Goal: Task Accomplishment & Management: Manage account settings

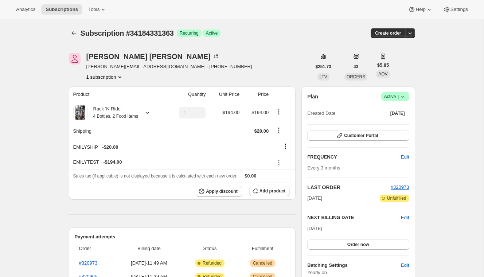
scroll to position [4, 0]
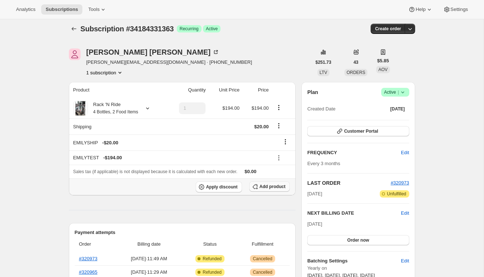
click at [259, 185] on span "Add product" at bounding box center [272, 187] width 26 height 6
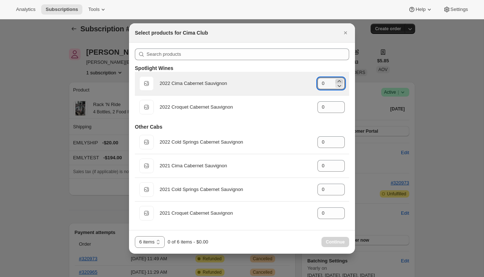
click at [339, 80] on icon ":re9:" at bounding box center [338, 81] width 3 height 2
type input "2"
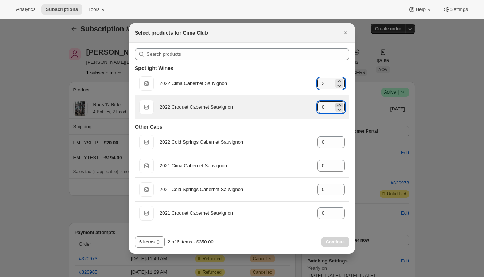
click at [340, 103] on icon ":re9:" at bounding box center [338, 104] width 7 height 7
type input "2"
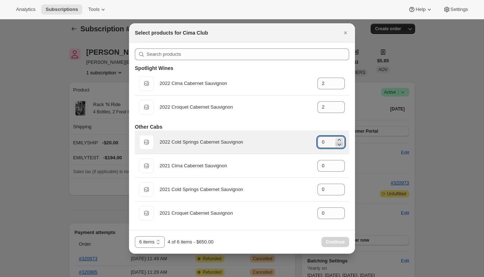
click at [338, 141] on icon ":re9:" at bounding box center [338, 144] width 7 height 7
click at [340, 138] on icon ":re9:" at bounding box center [338, 139] width 7 height 7
type input "1"
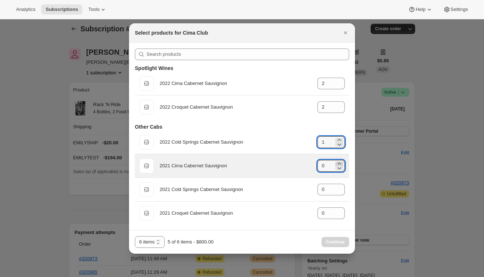
click at [339, 161] on icon ":re9:" at bounding box center [338, 163] width 7 height 7
type input "1"
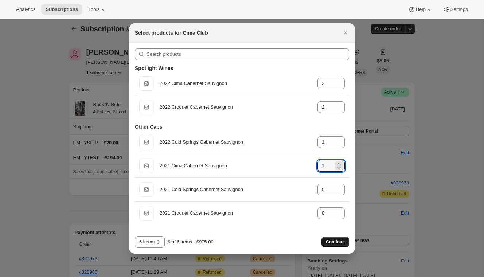
click at [334, 240] on span "Continue" at bounding box center [335, 242] width 19 height 6
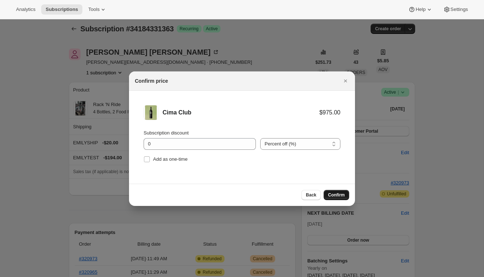
click at [330, 195] on span "Confirm" at bounding box center [336, 195] width 17 height 6
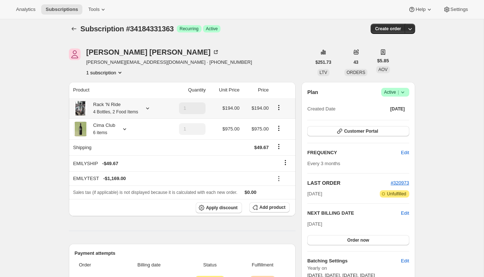
click at [279, 108] on icon "Product actions" at bounding box center [278, 107] width 7 height 7
click at [279, 135] on span "Remove" at bounding box center [279, 133] width 17 height 5
type input "0"
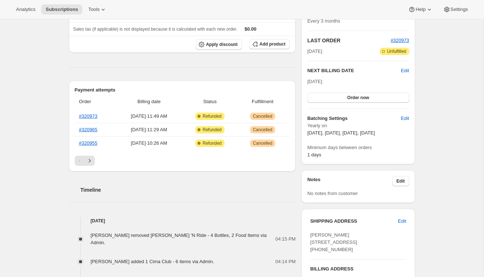
scroll to position [120, 0]
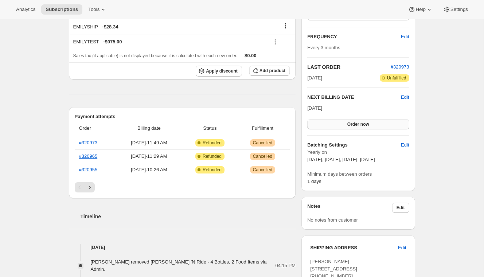
click at [372, 121] on button "Order now" at bounding box center [358, 124] width 102 height 10
click at [370, 124] on span "Click to confirm" at bounding box center [357, 124] width 33 height 6
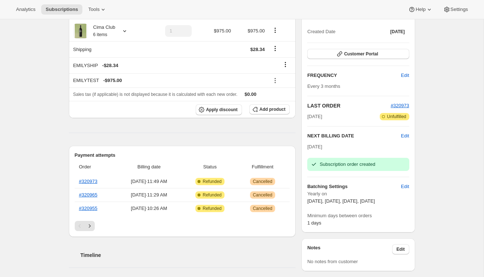
scroll to position [12, 0]
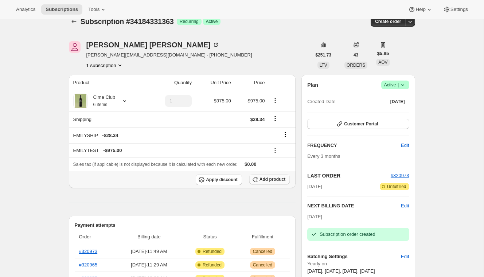
click at [279, 177] on span "Add product" at bounding box center [272, 179] width 26 height 6
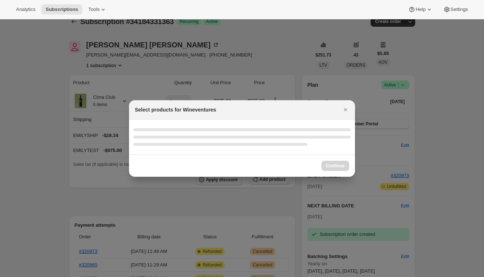
select select "gid://shopify/ProductVariant/43519395528803"
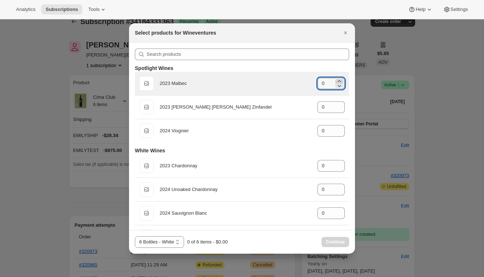
click at [341, 81] on icon ":rp0:" at bounding box center [338, 81] width 7 height 7
click at [341, 80] on icon ":rp0:" at bounding box center [338, 81] width 7 height 7
type input "2"
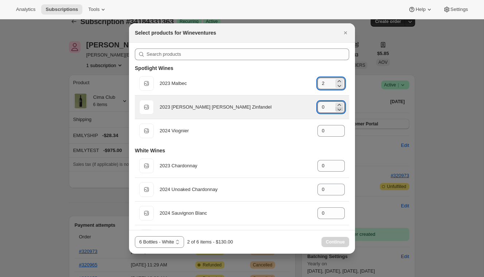
click at [339, 106] on icon ":rp0:" at bounding box center [338, 109] width 7 height 7
click at [342, 106] on icon ":rp0:" at bounding box center [338, 109] width 7 height 7
click at [338, 104] on icon ":rp0:" at bounding box center [338, 104] width 7 height 7
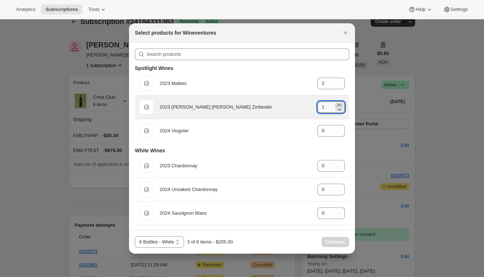
click at [338, 104] on icon ":rp0:" at bounding box center [338, 104] width 7 height 7
type input "2"
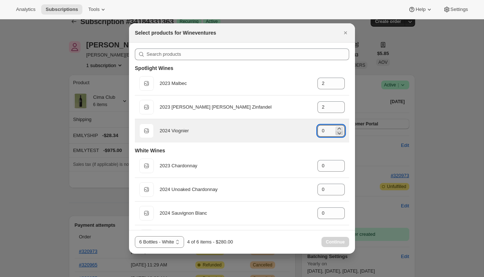
click at [339, 129] on icon ":rp0:" at bounding box center [338, 132] width 7 height 7
click at [338, 127] on icon ":rp0:" at bounding box center [338, 128] width 7 height 7
type input "2"
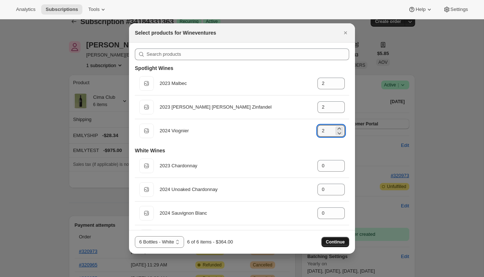
click at [329, 242] on span "Continue" at bounding box center [335, 242] width 19 height 6
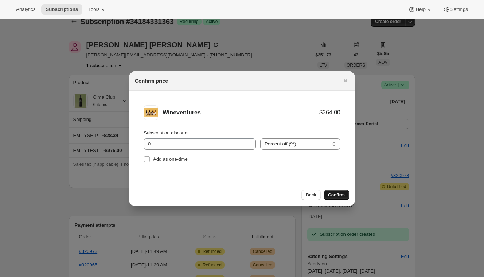
click at [332, 195] on span "Confirm" at bounding box center [336, 195] width 17 height 6
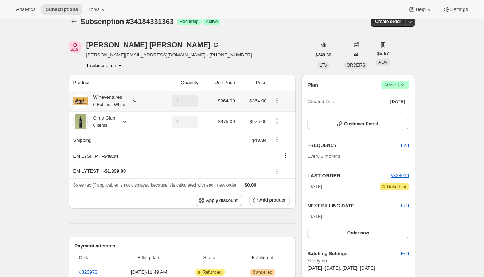
click at [276, 101] on icon "Product actions" at bounding box center [276, 100] width 7 height 7
click at [295, 95] on td at bounding box center [282, 101] width 27 height 20
click at [279, 119] on icon "Product actions" at bounding box center [276, 120] width 7 height 7
click at [279, 151] on span "Remove" at bounding box center [277, 147] width 17 height 7
type input "0"
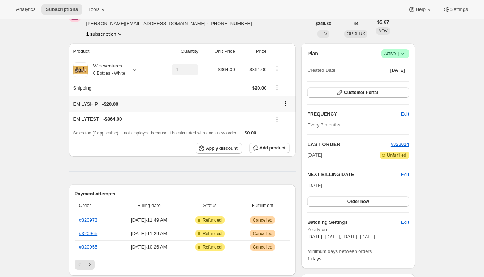
scroll to position [95, 0]
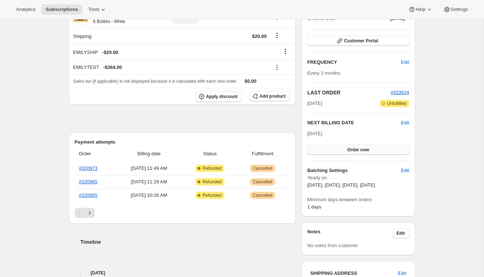
click at [334, 149] on button "Order now" at bounding box center [358, 150] width 102 height 10
click at [334, 149] on button "Click to confirm" at bounding box center [358, 150] width 102 height 10
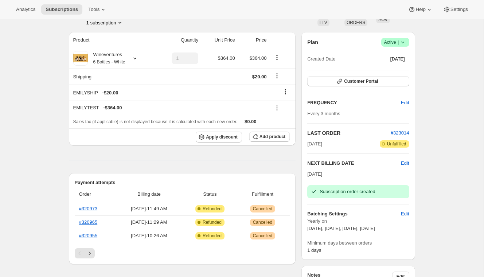
scroll to position [0, 0]
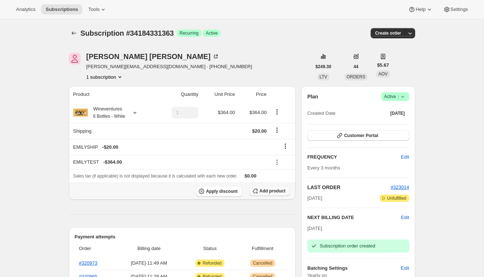
click at [266, 193] on span "Add product" at bounding box center [272, 191] width 26 height 6
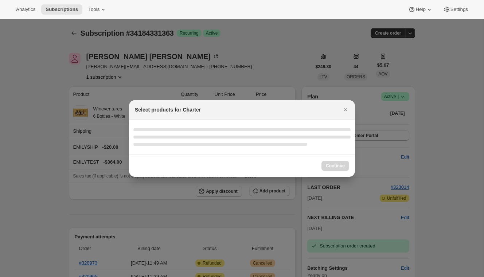
select select "gid://shopify/ProductVariant/43519395987555"
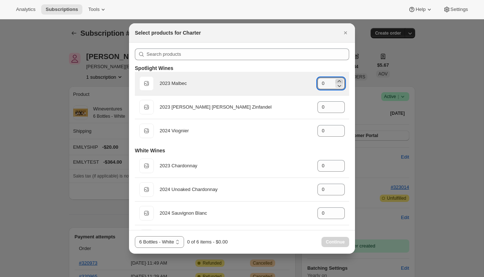
click at [339, 80] on icon ":r142:" at bounding box center [338, 81] width 7 height 7
type input "2"
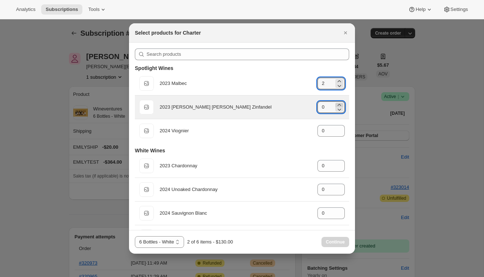
click at [341, 104] on icon ":r142:" at bounding box center [338, 104] width 7 height 7
type input "2"
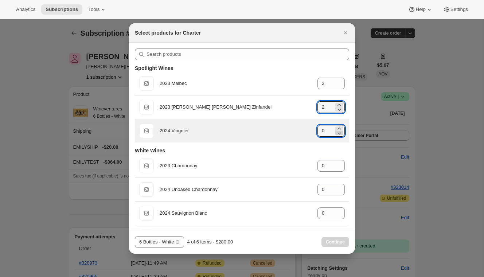
click at [339, 129] on icon ":r142:" at bounding box center [338, 132] width 7 height 7
click at [339, 129] on icon ":r142:" at bounding box center [338, 128] width 7 height 7
type input "2"
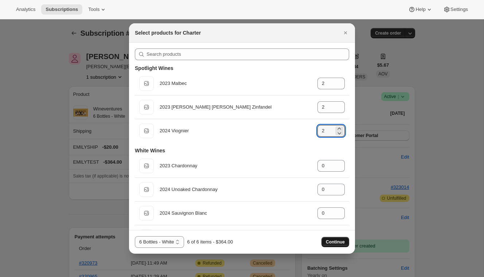
click at [338, 239] on span "Continue" at bounding box center [335, 242] width 19 height 6
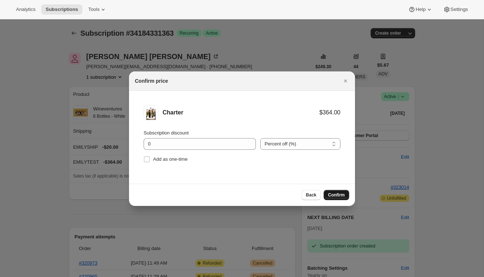
click at [336, 197] on span "Confirm" at bounding box center [336, 195] width 17 height 6
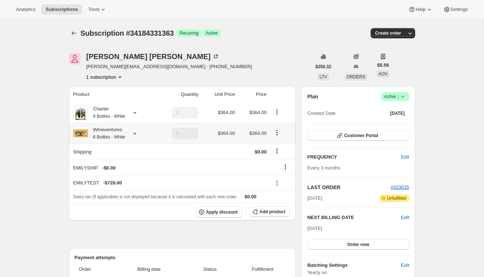
click at [277, 130] on icon "Product actions" at bounding box center [276, 130] width 1 height 1
click at [281, 161] on span "Remove" at bounding box center [277, 158] width 17 height 5
type input "0"
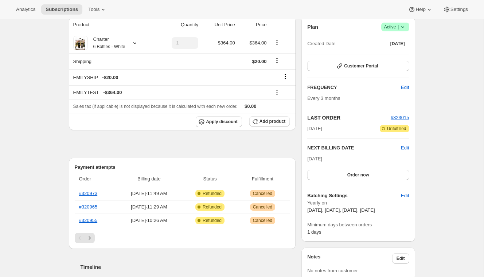
scroll to position [66, 0]
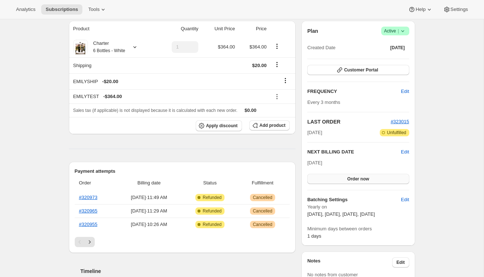
click at [381, 180] on button "Order now" at bounding box center [358, 179] width 102 height 10
click at [381, 180] on button "Click to confirm" at bounding box center [358, 179] width 102 height 10
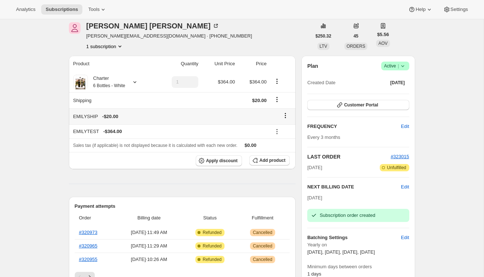
scroll to position [23, 0]
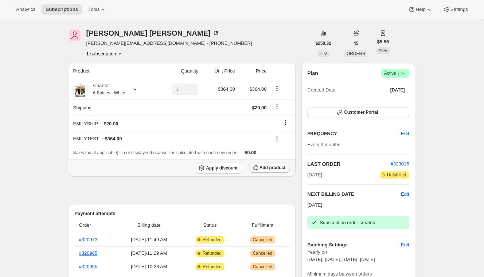
click at [265, 167] on span "Add product" at bounding box center [272, 168] width 26 height 6
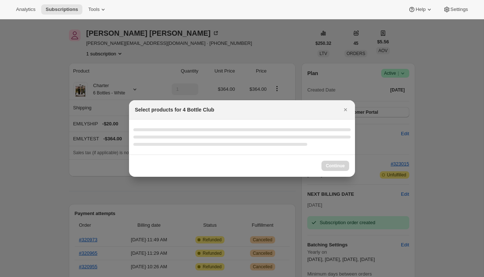
select select "gid://shopify/ProductVariant/43519397855331"
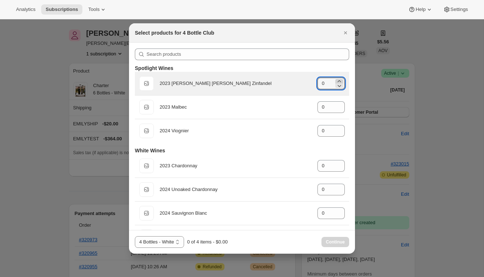
click at [340, 80] on icon ":r1er:" at bounding box center [338, 81] width 7 height 7
type input "1"
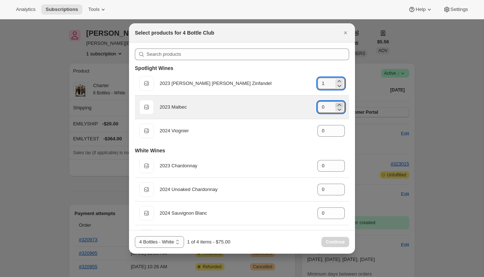
click at [340, 103] on icon ":r1er:" at bounding box center [338, 104] width 7 height 7
type input "1"
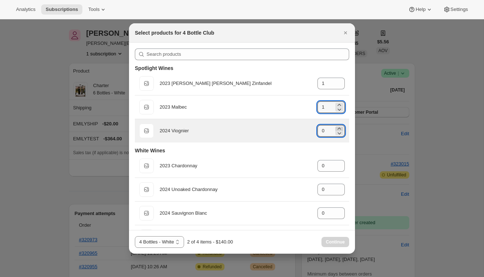
click at [338, 127] on icon ":r1er:" at bounding box center [338, 128] width 7 height 7
type input "2"
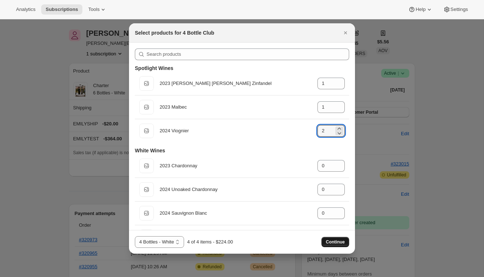
click at [338, 241] on span "Continue" at bounding box center [335, 242] width 19 height 6
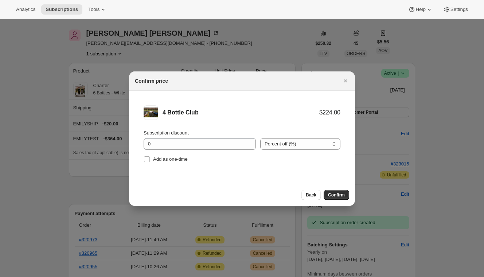
click at [340, 200] on div "Back Confirm" at bounding box center [242, 195] width 226 height 22
click at [336, 195] on span "Confirm" at bounding box center [336, 195] width 17 height 6
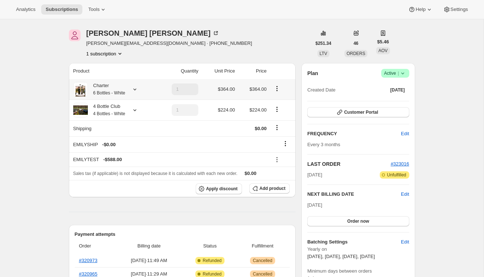
click at [279, 89] on icon "Product actions" at bounding box center [276, 88] width 7 height 7
click at [283, 115] on span "Remove" at bounding box center [277, 114] width 17 height 5
type input "0"
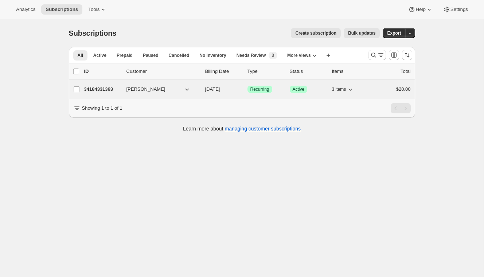
click at [129, 92] on span "[PERSON_NAME]" at bounding box center [145, 89] width 39 height 7
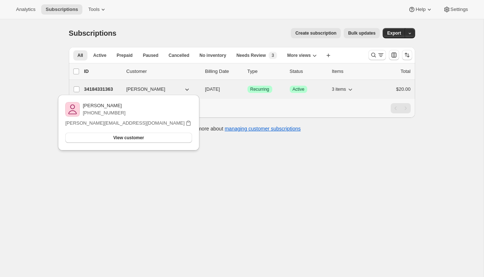
click at [105, 92] on p "34184331363" at bounding box center [102, 89] width 36 height 7
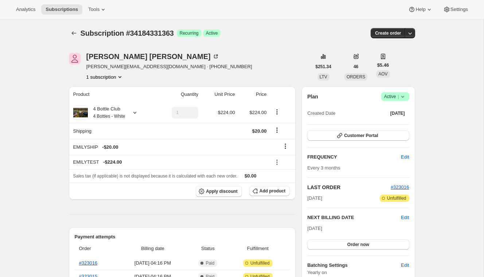
click at [344, 238] on div "Feb 1, 2026 Order now" at bounding box center [358, 237] width 102 height 25
click at [344, 239] on button "Order now" at bounding box center [358, 244] width 102 height 10
click at [343, 242] on span "Click to confirm" at bounding box center [357, 245] width 33 height 6
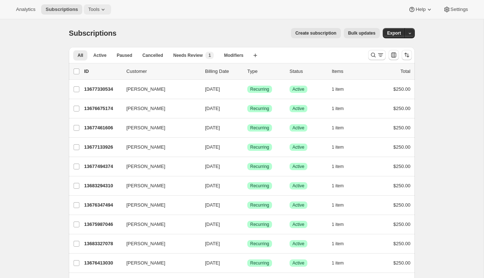
click at [99, 11] on span "Tools" at bounding box center [93, 10] width 11 height 6
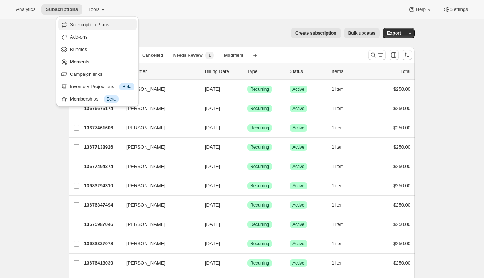
click at [89, 27] on span "Subscription Plans" at bounding box center [89, 24] width 39 height 5
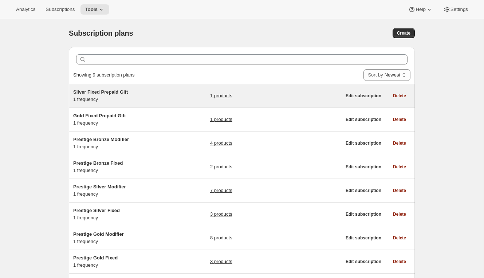
click at [105, 96] on div "Silver Fixed Prepaid Gift 1 frequency" at bounding box center [118, 96] width 91 height 15
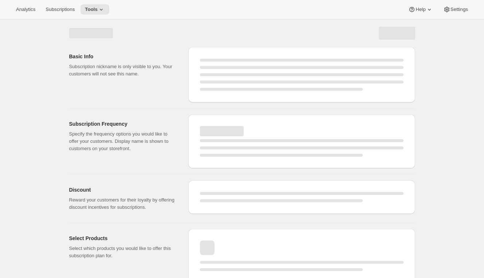
select select "WEEK"
select select "MONTH"
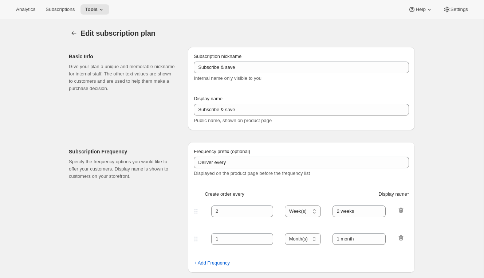
checkbox input "true"
type input "Silver Fixed Prepaid Gift"
type input "Gift the club"
type input "Give the gift that they will truly love. A Craggy Range Wine Club subscription …"
checkbox input "true"
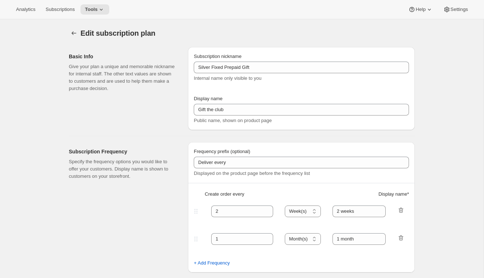
select select "MONTH"
select select "YEARDAY"
select select "2"
select select "8"
select select "6"
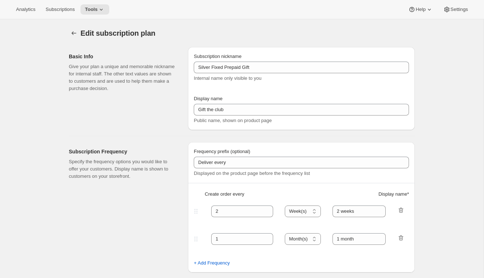
select select "8"
select select "10"
select select "8"
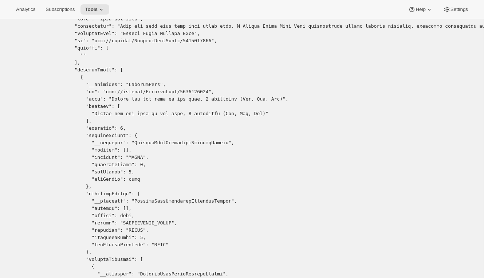
scroll to position [40, 0]
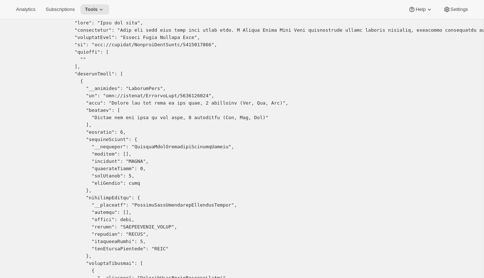
copy pre "2447114342"
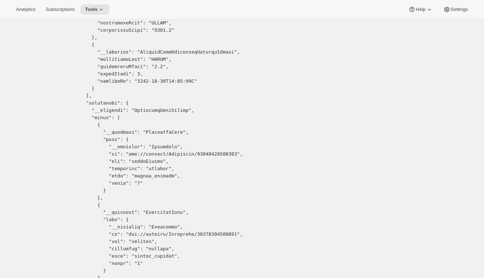
scroll to position [306, 0]
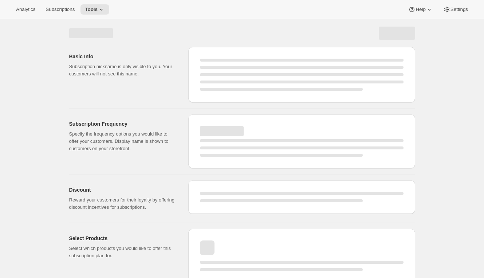
select select "WEEK"
select select "MONTH"
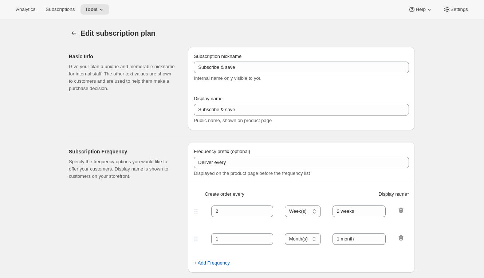
checkbox input "true"
type input "Silver Fixed Prepaid Gift"
type input "Gift the club"
type input "Give the gift that they will truly love. A Craggy Range Wine Club subscription …"
checkbox input "true"
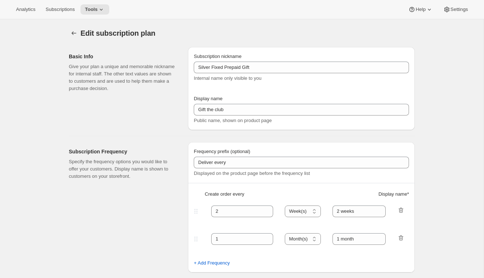
select select "MONTH"
select select "YEARDAY"
select select "2"
select select "8"
select select "6"
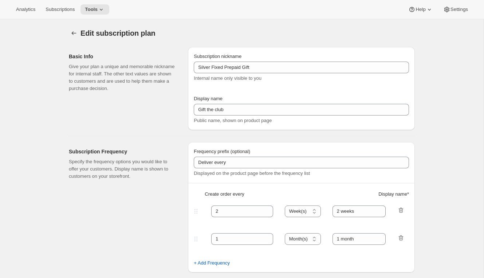
select select "8"
select select "10"
select select "8"
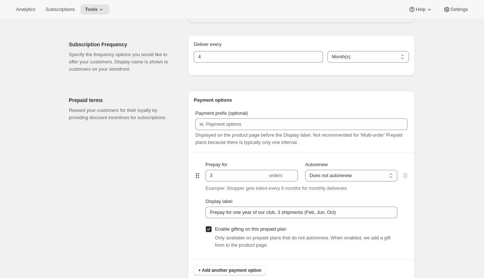
scroll to position [335, 0]
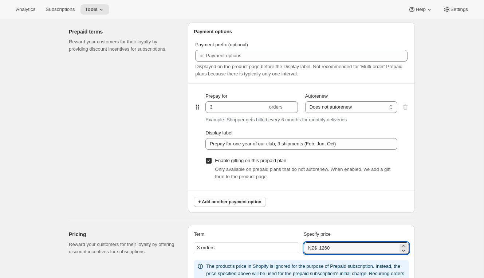
drag, startPoint x: 328, startPoint y: 247, endPoint x: 263, endPoint y: 246, distance: 64.9
click at [263, 246] on div "3 orders NZ$ 1260" at bounding box center [301, 248] width 215 height 12
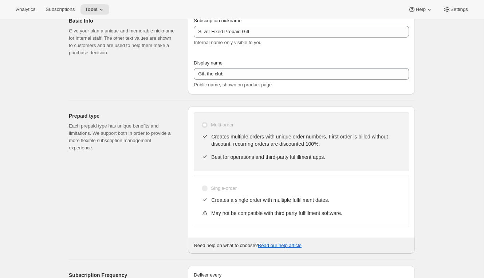
scroll to position [0, 0]
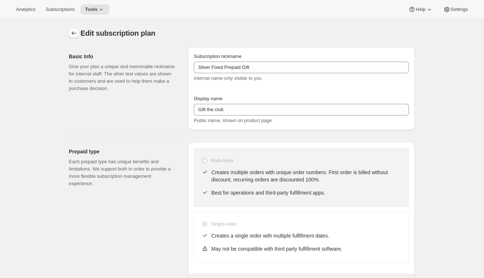
click at [75, 31] on icon "Subscription plans" at bounding box center [73, 33] width 7 height 7
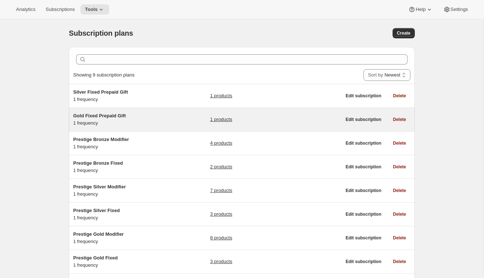
click at [131, 119] on h5 "Gold Fixed Prepaid Gift" at bounding box center [118, 115] width 91 height 7
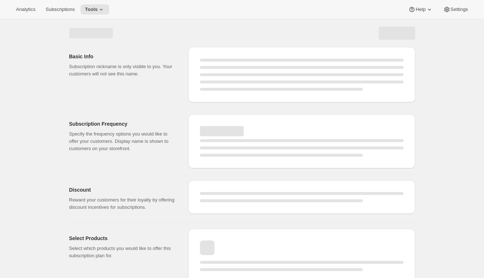
select select "WEEK"
select select "MONTH"
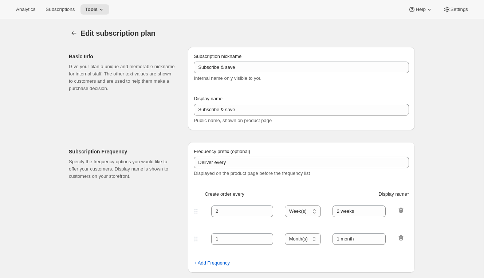
type input "Gold Fixed Prepaid Gift"
type input "Give a Gift"
checkbox input "true"
select select "MONTH"
select select "YEARDAY"
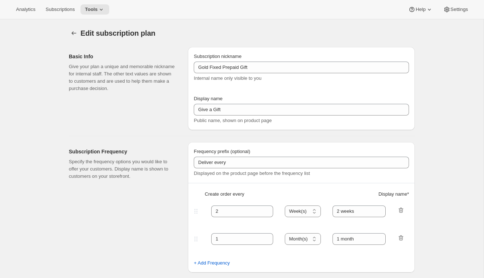
select select "2"
select select "5"
select select "6"
select select "5"
select select "10"
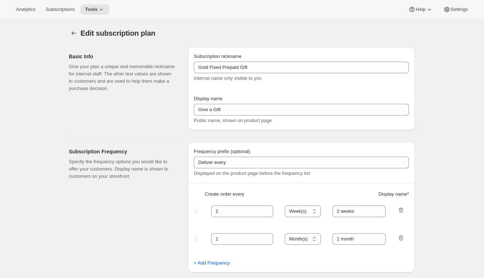
select select "5"
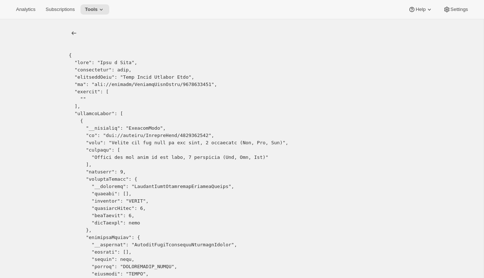
copy pre "2447081574"
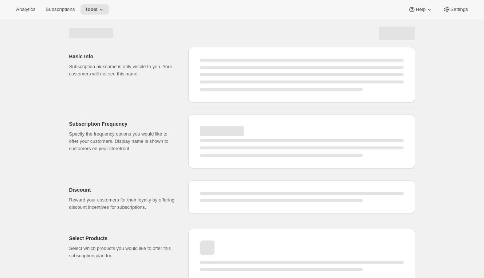
select select "WEEK"
select select "MONTH"
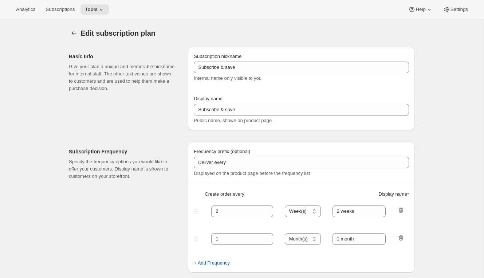
type input "Gold Fixed Prepaid Gift"
type input "Give a Gift"
checkbox input "true"
select select "MONTH"
select select "YEARDAY"
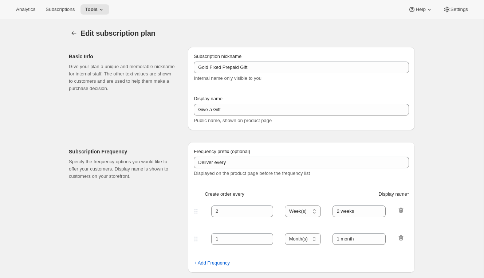
select select "2"
select select "5"
select select "6"
select select "5"
select select "10"
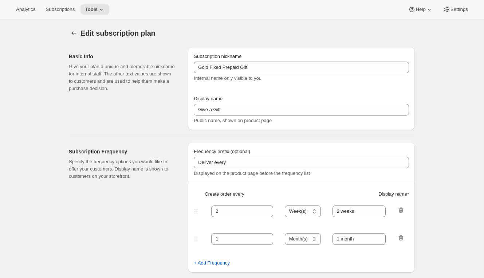
select select "5"
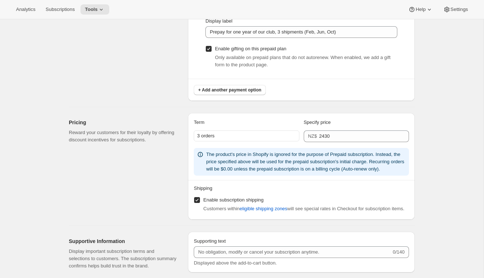
scroll to position [516, 0]
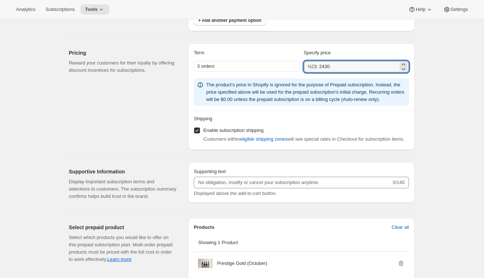
drag, startPoint x: 347, startPoint y: 68, endPoint x: 284, endPoint y: 68, distance: 63.0
click at [284, 68] on div "3 orders NZ$ 2430" at bounding box center [301, 67] width 215 height 12
